Goal: Task Accomplishment & Management: Manage account settings

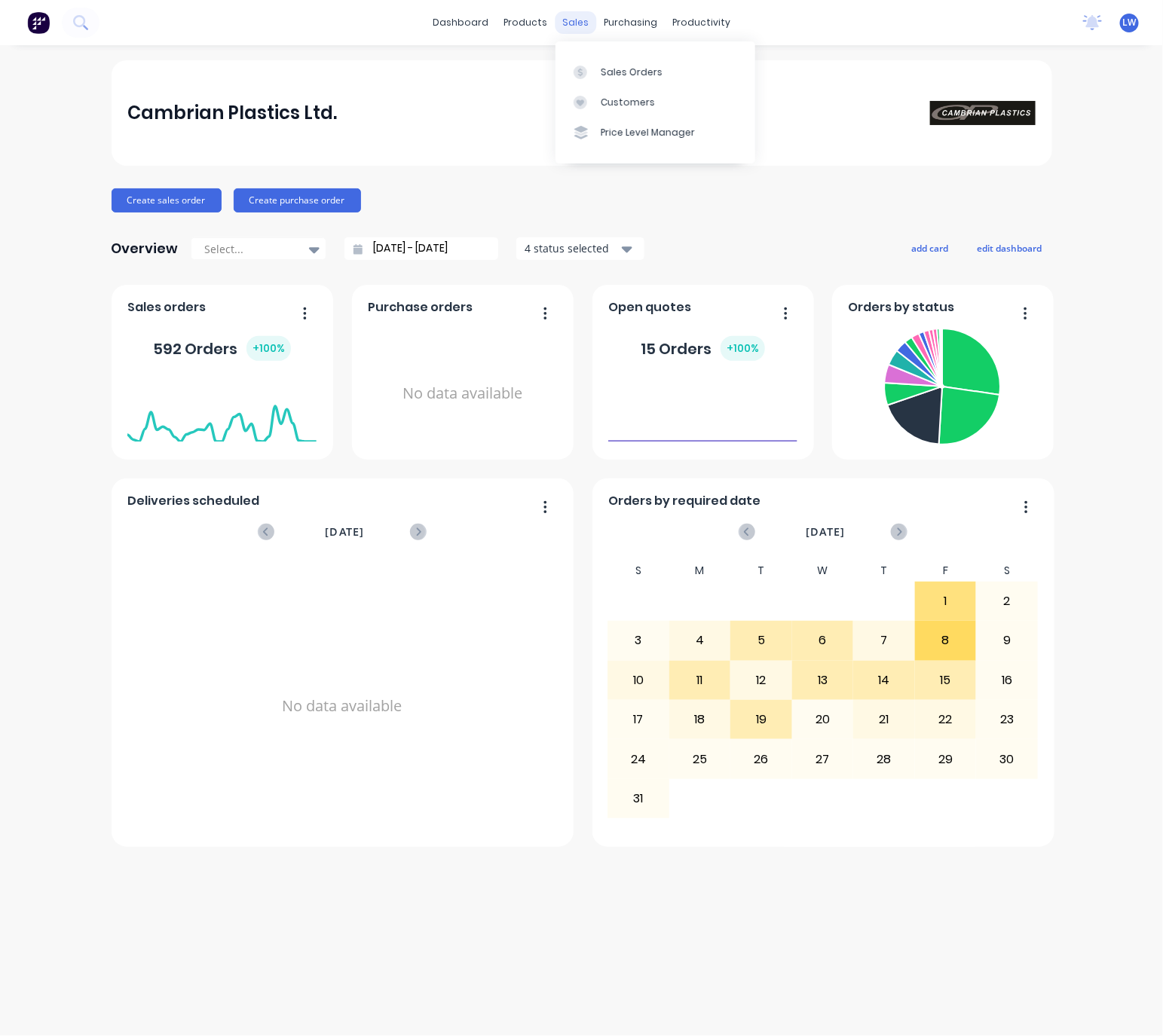
click at [556, 18] on div "sales" at bounding box center [576, 22] width 42 height 23
click at [629, 71] on div "Sales Orders" at bounding box center [631, 72] width 61 height 14
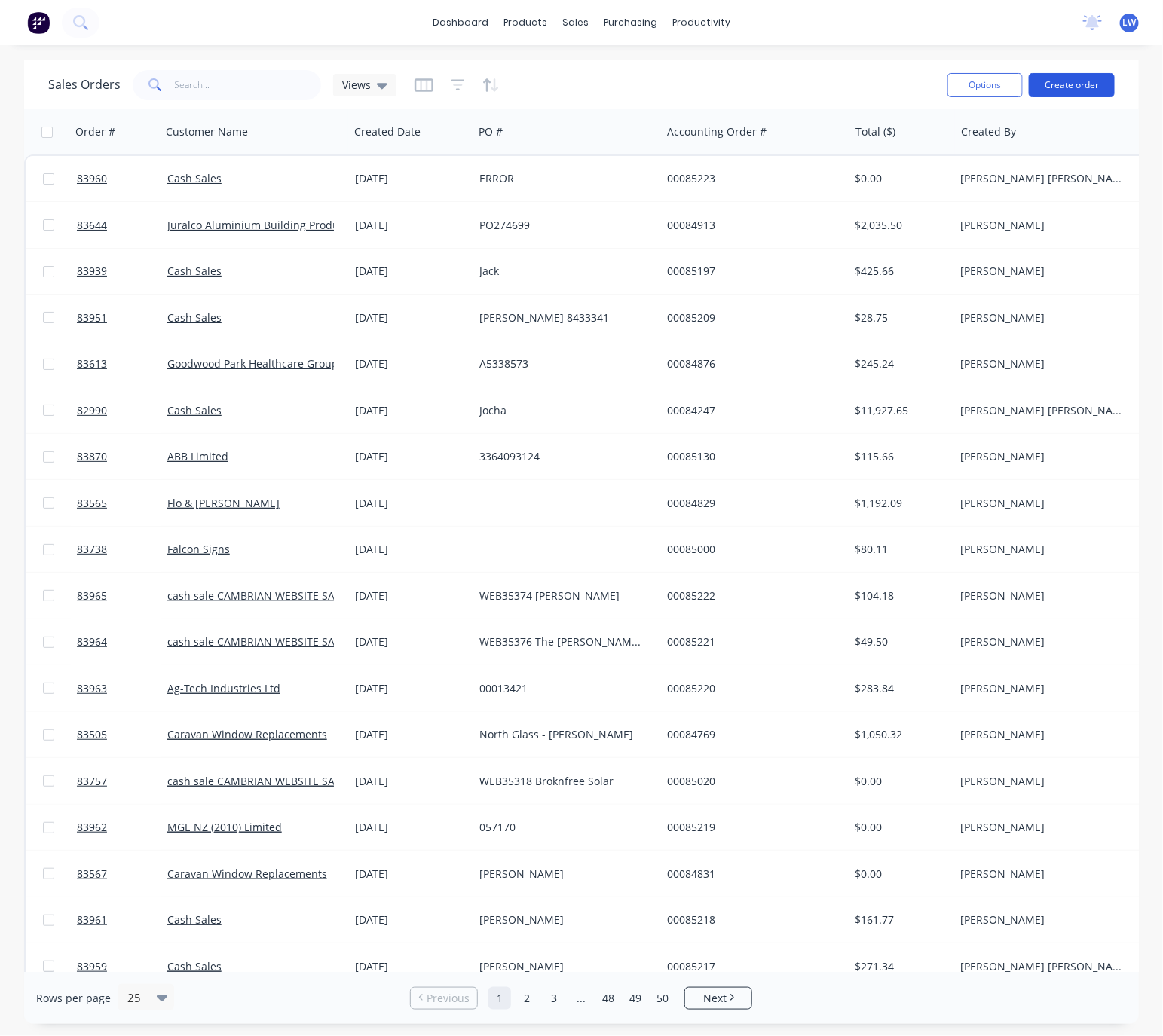
click at [1092, 89] on button "Create order" at bounding box center [1071, 85] width 86 height 24
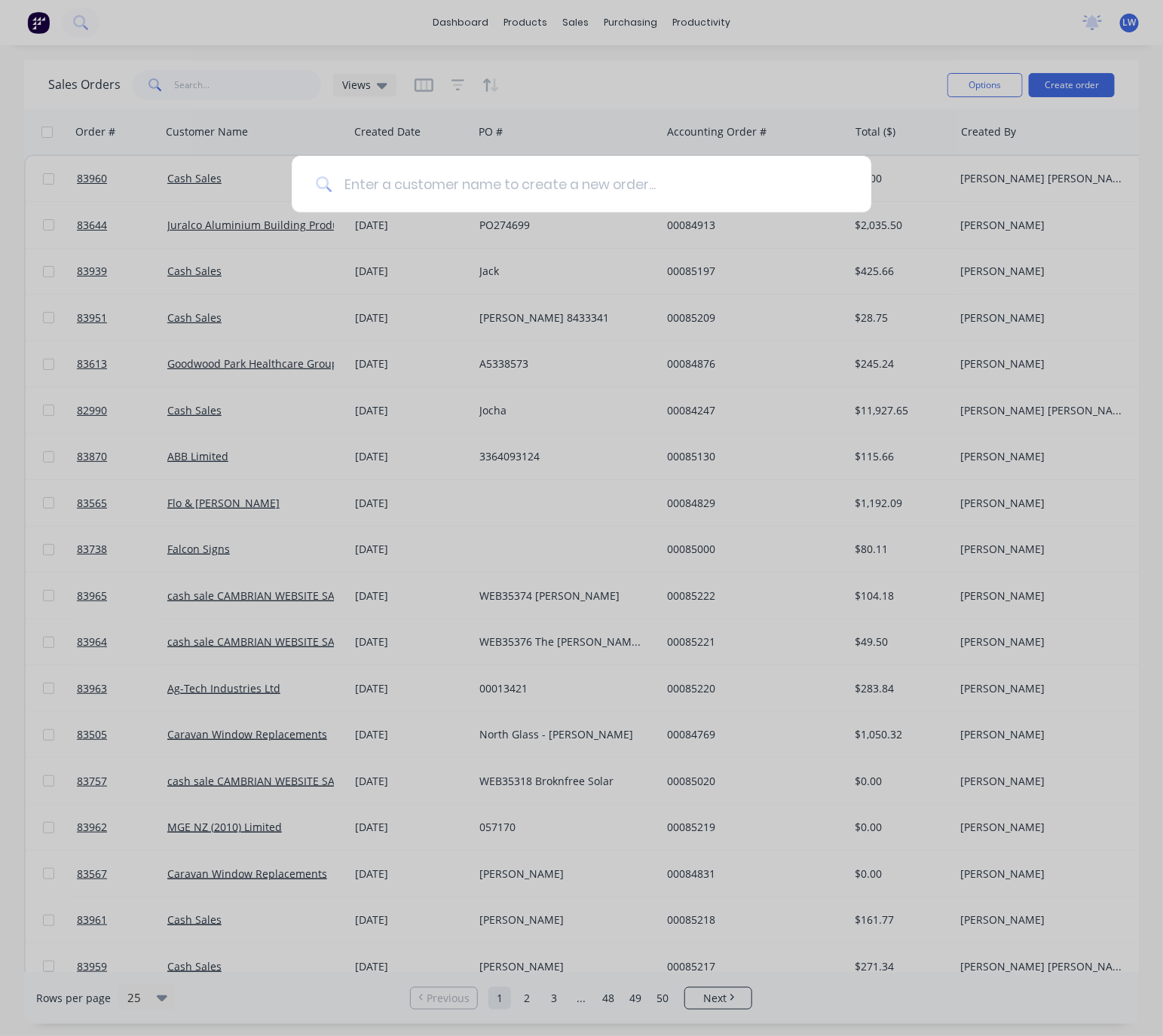
drag, startPoint x: 511, startPoint y: 184, endPoint x: 524, endPoint y: 182, distance: 13.2
click at [513, 183] on input at bounding box center [588, 184] width 515 height 56
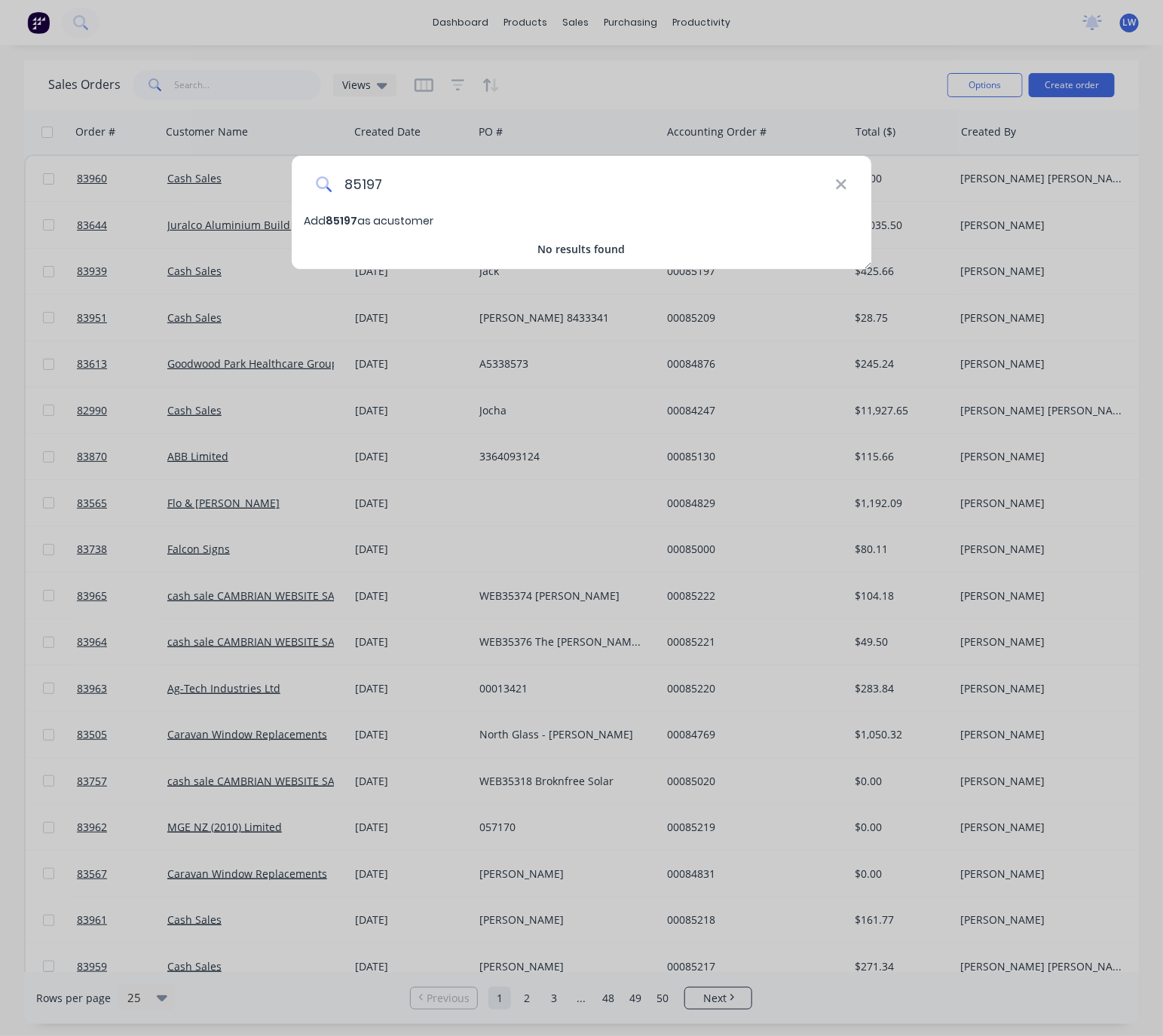
type input "85197"
click at [840, 191] on icon at bounding box center [841, 184] width 12 height 17
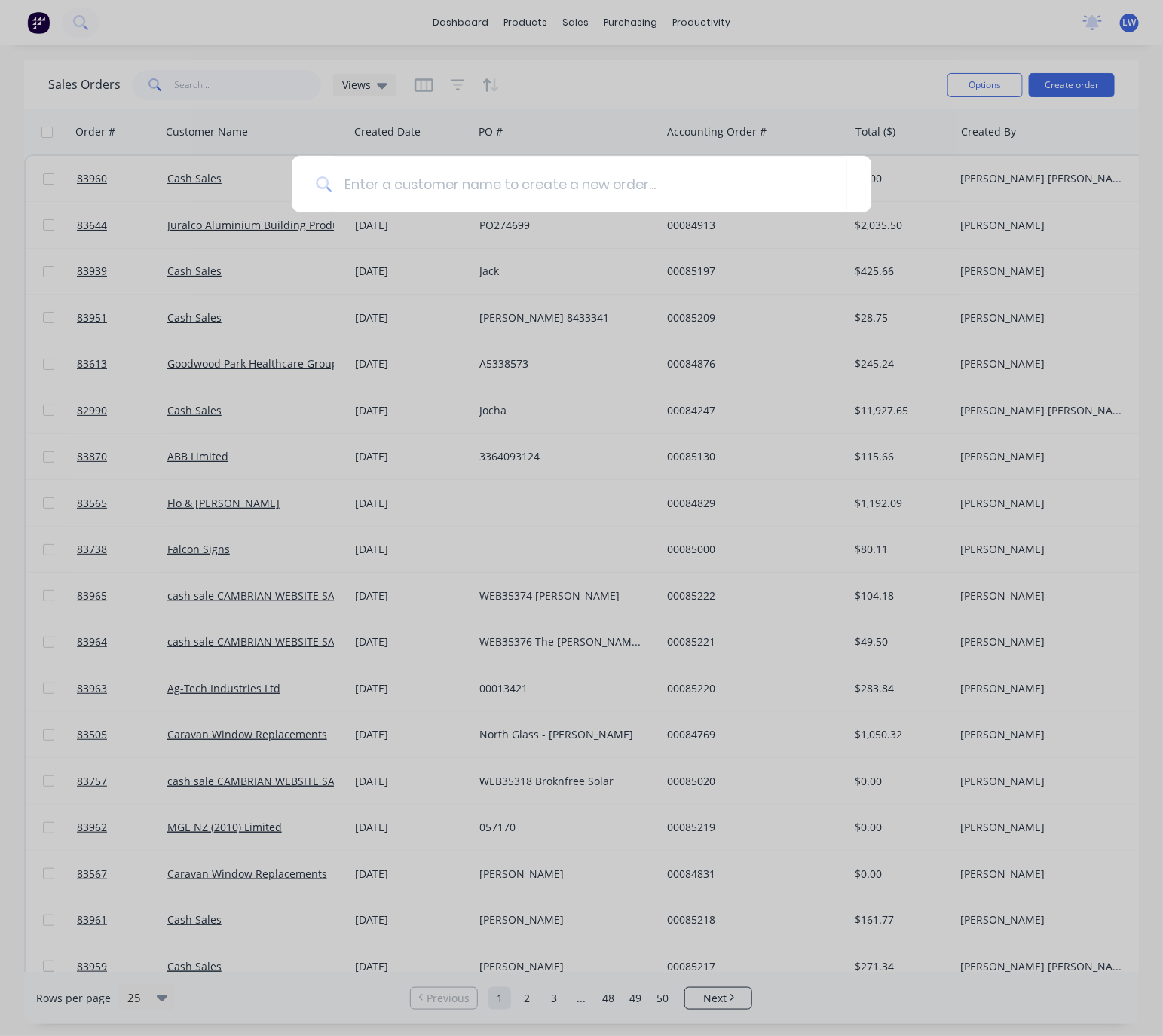
click at [759, 448] on div at bounding box center [582, 518] width 1163 height 1036
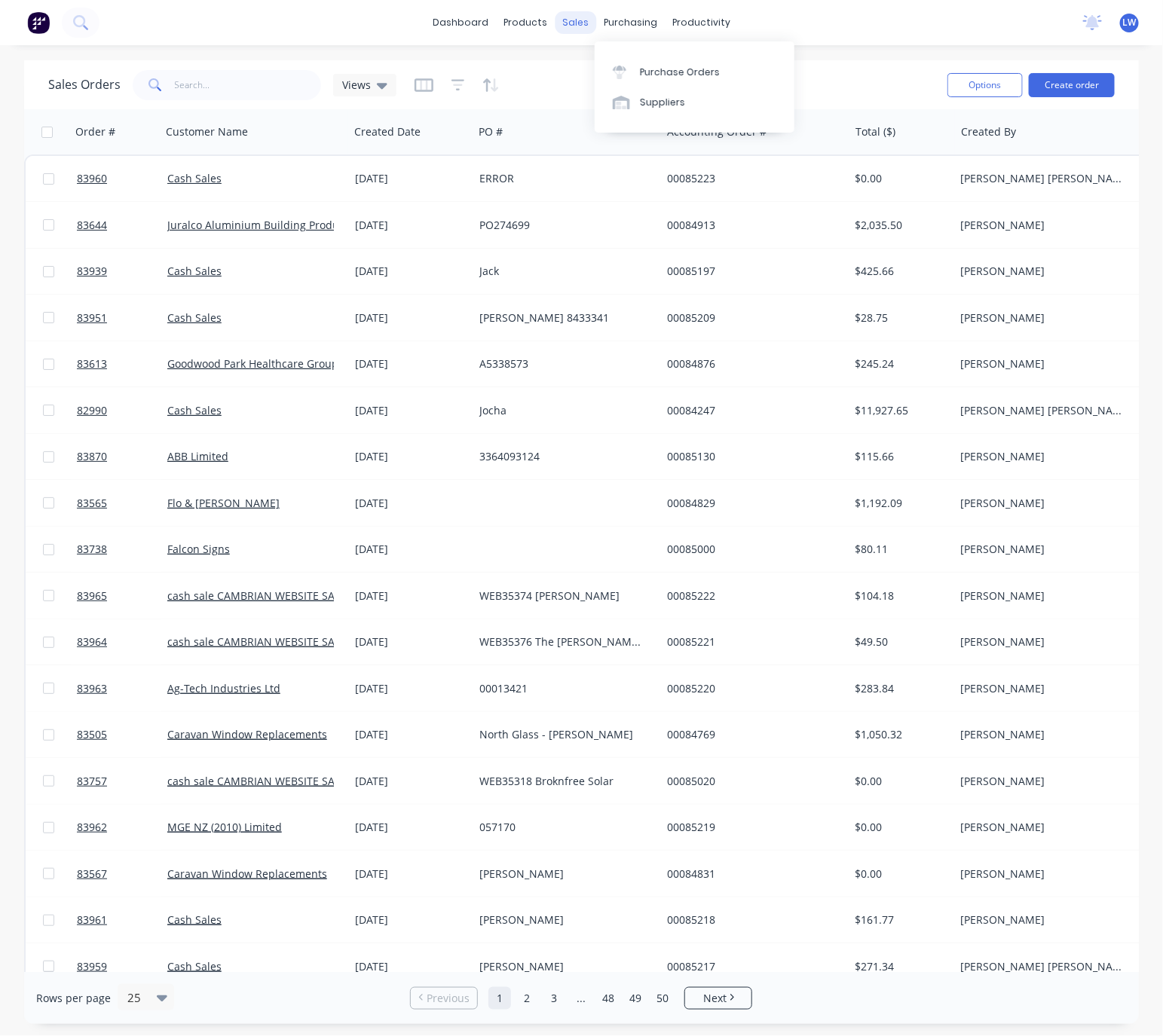
click at [585, 27] on div "sales" at bounding box center [576, 22] width 42 height 23
click at [586, 74] on icon at bounding box center [581, 72] width 14 height 14
click at [231, 95] on input "text" at bounding box center [248, 85] width 147 height 30
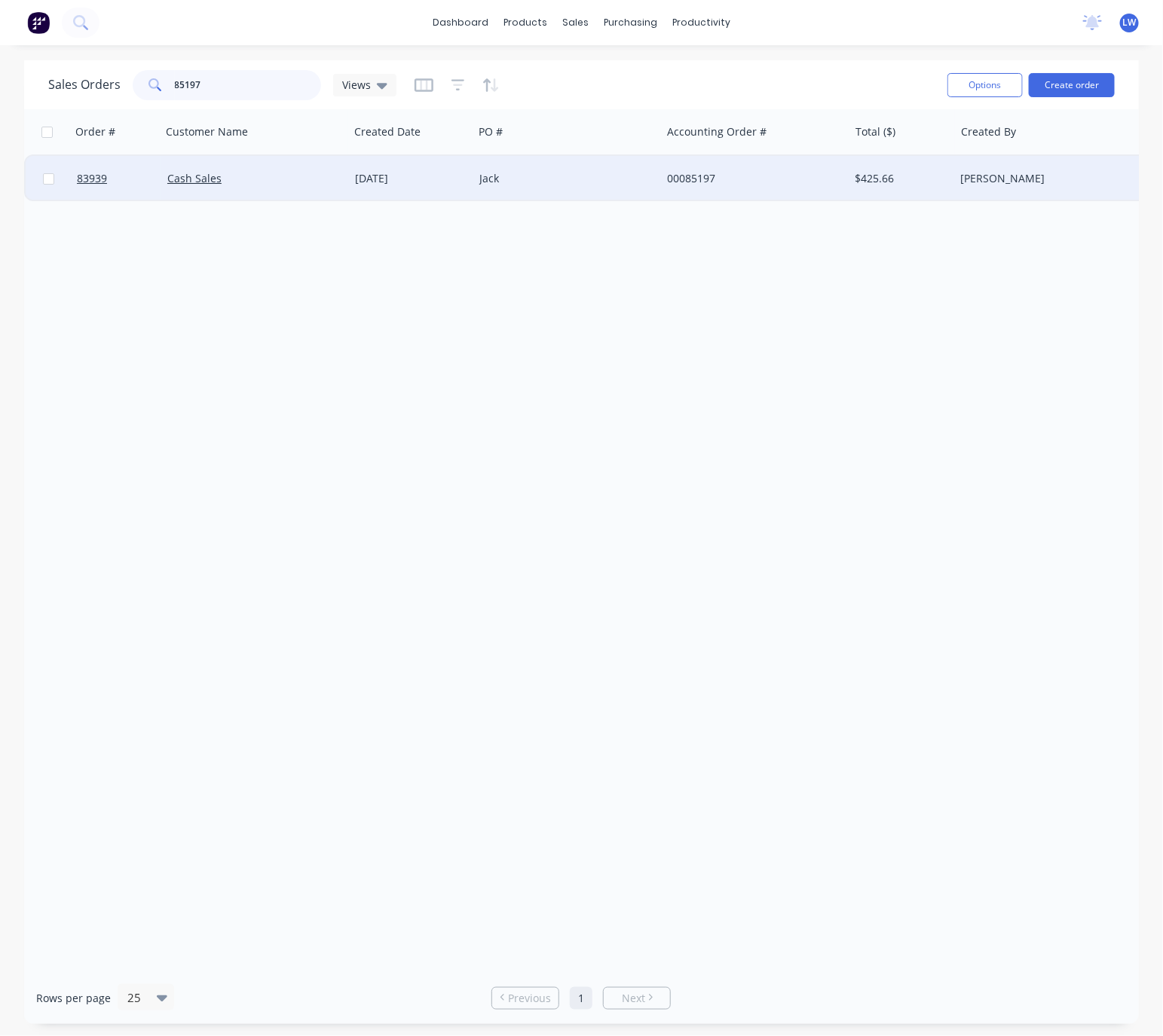
type input "85197"
click at [412, 177] on div "[DATE]" at bounding box center [411, 178] width 113 height 15
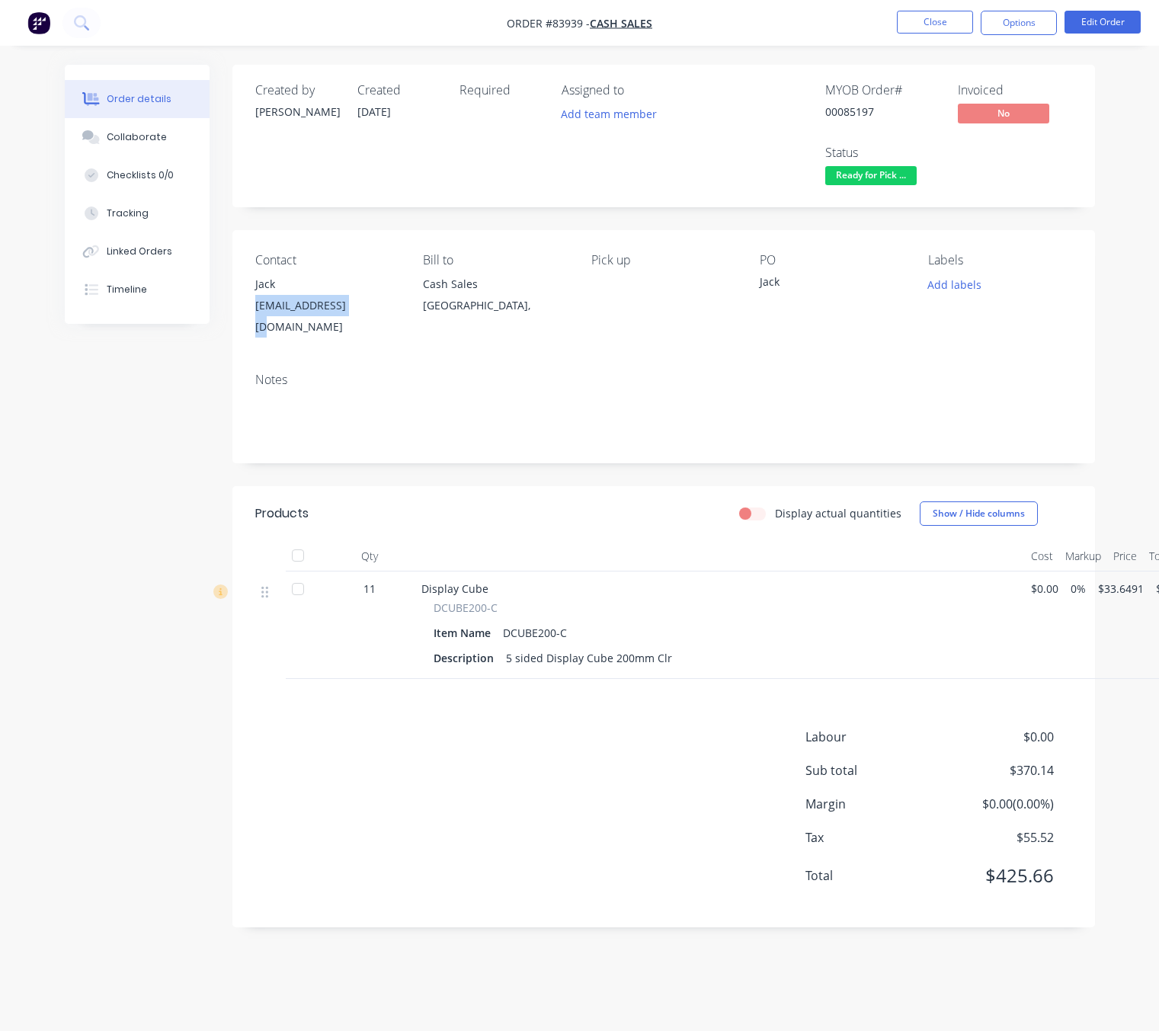
drag, startPoint x: 252, startPoint y: 303, endPoint x: 344, endPoint y: 314, distance: 92.2
click at [344, 314] on div "Contact [PERSON_NAME] [PERSON_NAME][EMAIL_ADDRESS][DOMAIN_NAME] Bill to Cash Sa…" at bounding box center [663, 295] width 863 height 130
copy div "[EMAIL_ADDRESS][DOMAIN_NAME]"
click at [136, 480] on div "Created by [PERSON_NAME] Created [DATE] Required Assigned to Add team member MY…" at bounding box center [580, 507] width 1030 height 885
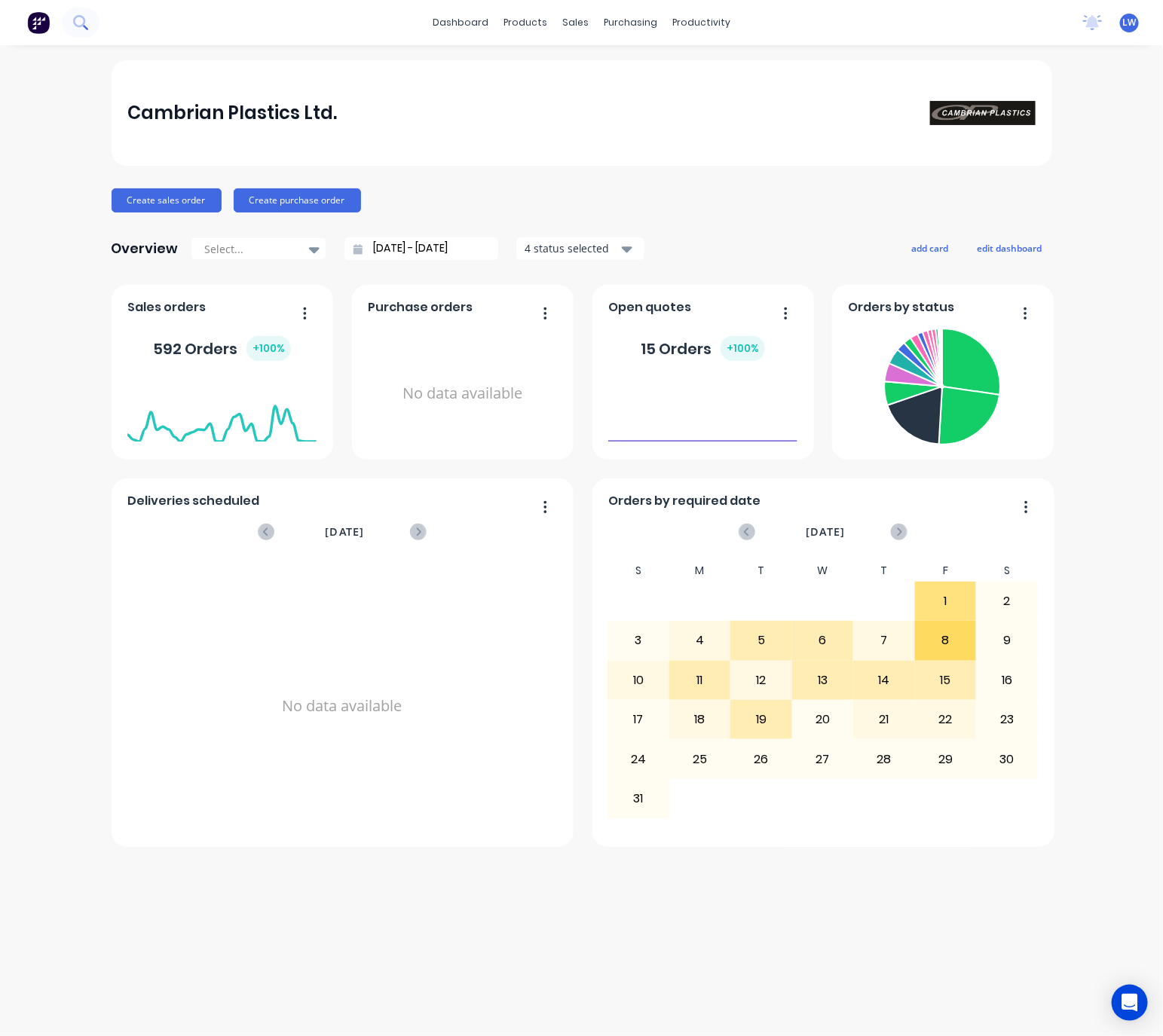
click at [80, 30] on button at bounding box center [80, 23] width 38 height 30
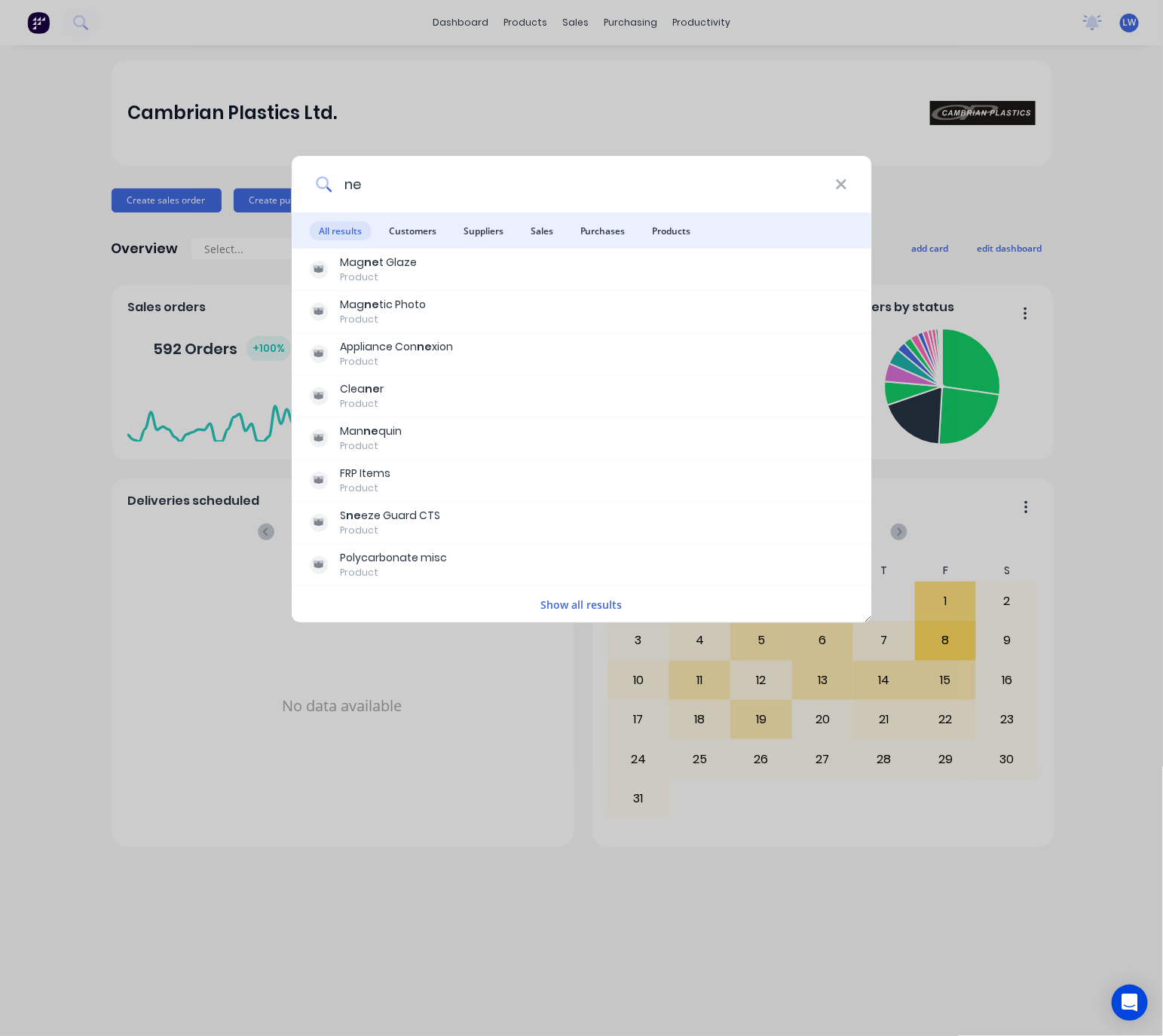
click at [416, 192] on input "ne" at bounding box center [582, 184] width 503 height 56
type input "n"
type input "errol"
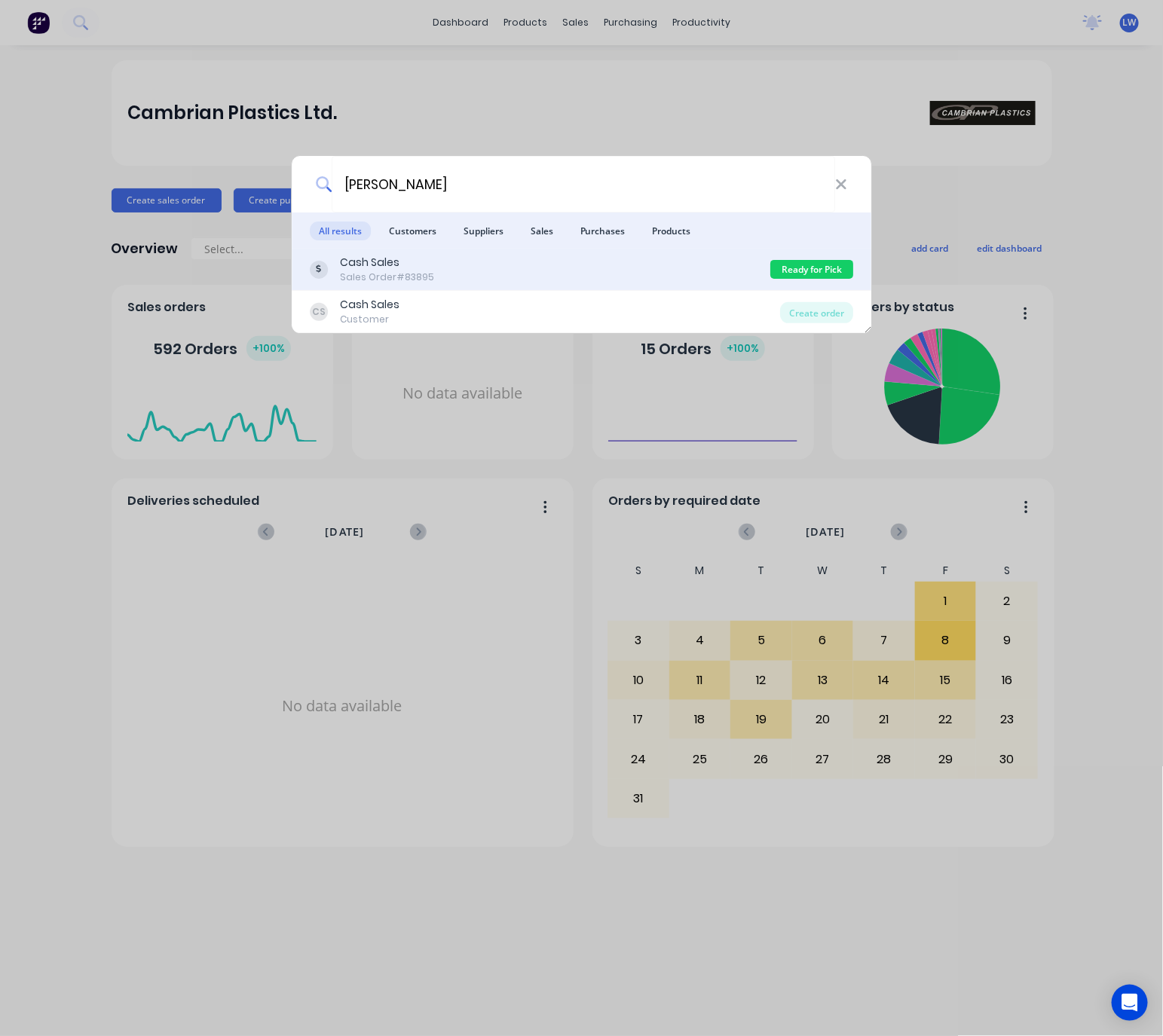
click at [423, 267] on div "Cash Sales" at bounding box center [387, 263] width 94 height 16
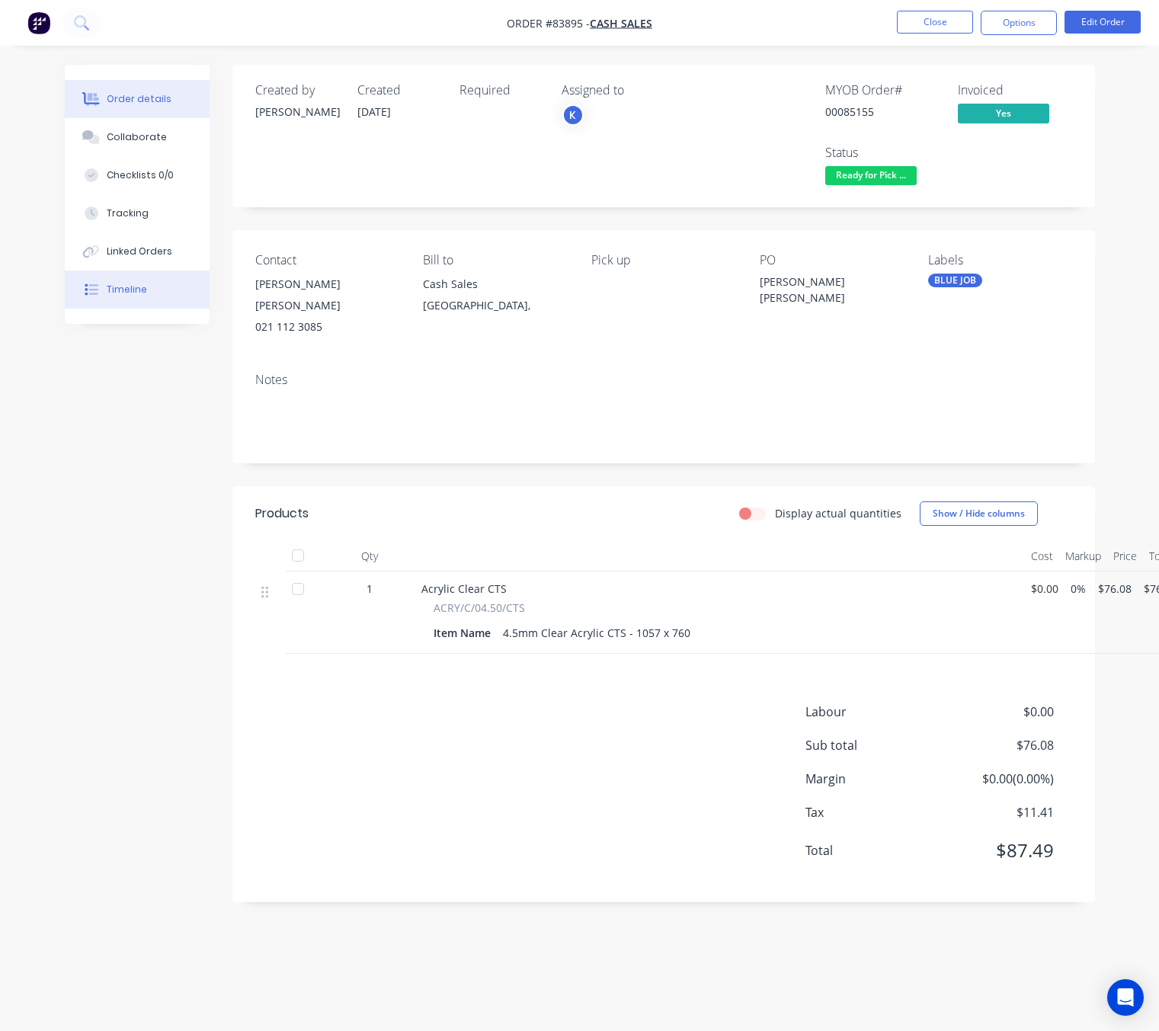
click at [175, 293] on button "Timeline" at bounding box center [137, 290] width 145 height 38
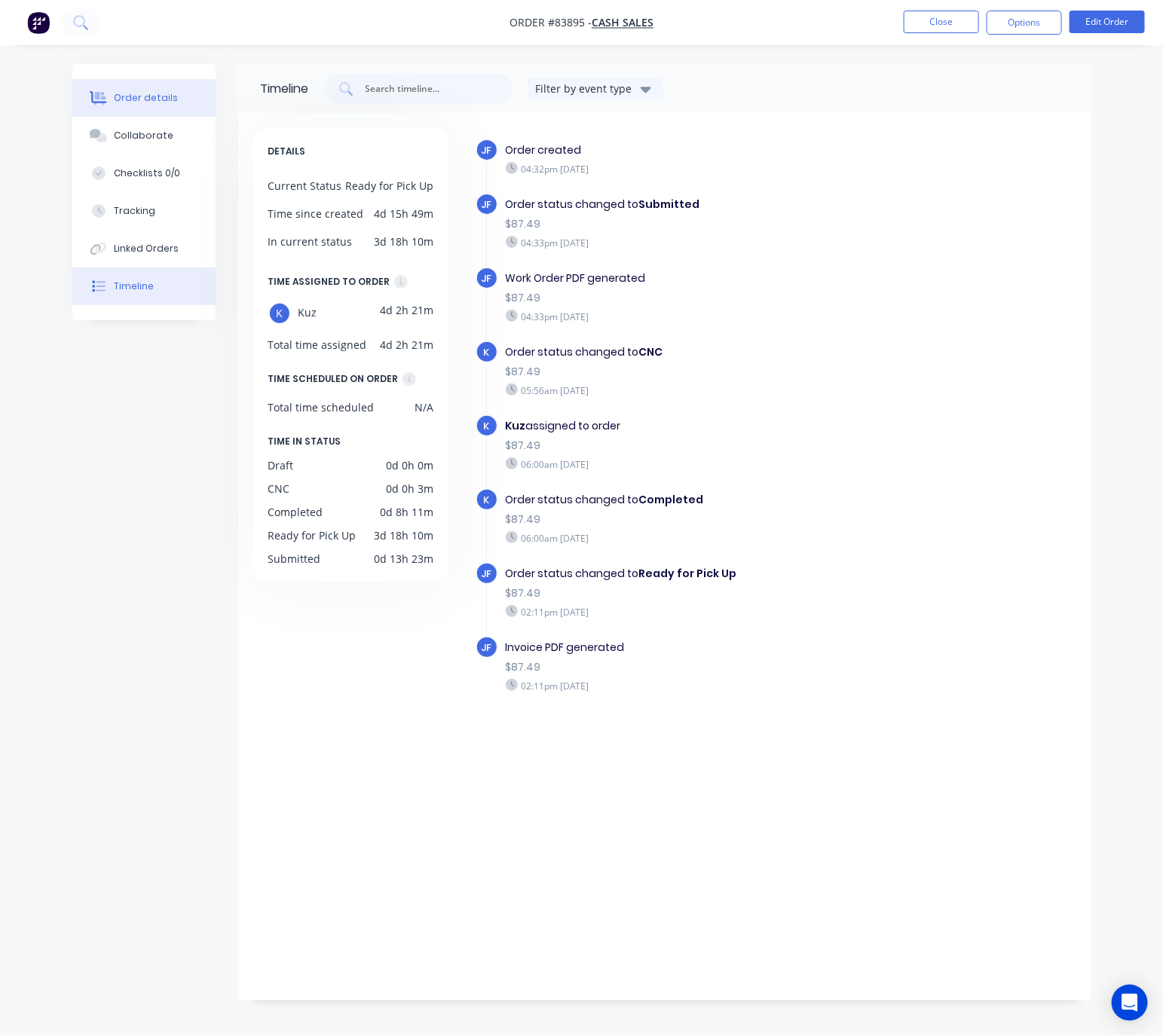
click at [132, 79] on button "Order details" at bounding box center [143, 98] width 143 height 38
